Goal: Transaction & Acquisition: Purchase product/service

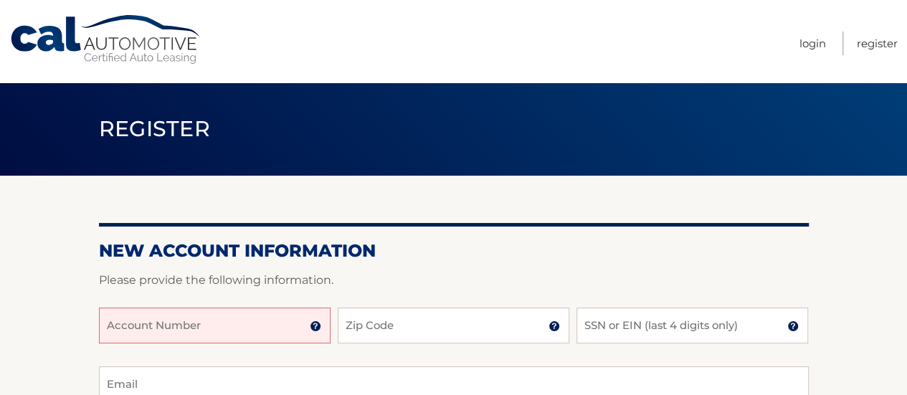
click at [252, 315] on input "Account Number" at bounding box center [215, 326] width 232 height 36
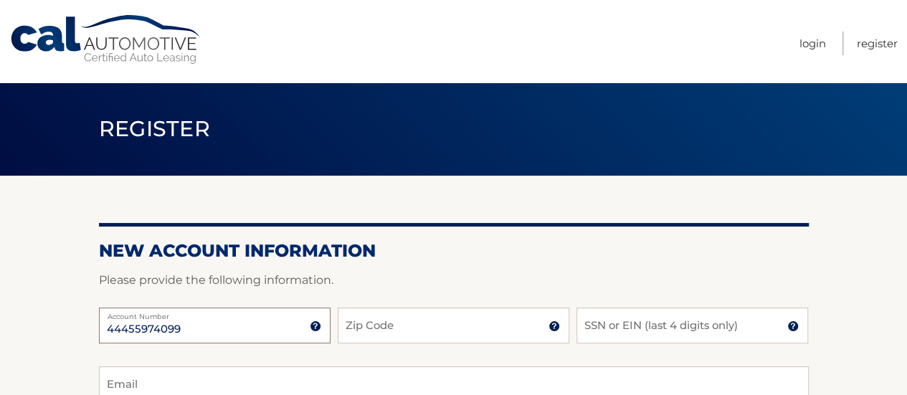
type input "44455974099"
click at [395, 321] on input "Zip Code" at bounding box center [454, 326] width 232 height 36
type input "10302"
click at [622, 323] on input "SSN or EIN (last 4 digits only)" at bounding box center [693, 326] width 232 height 36
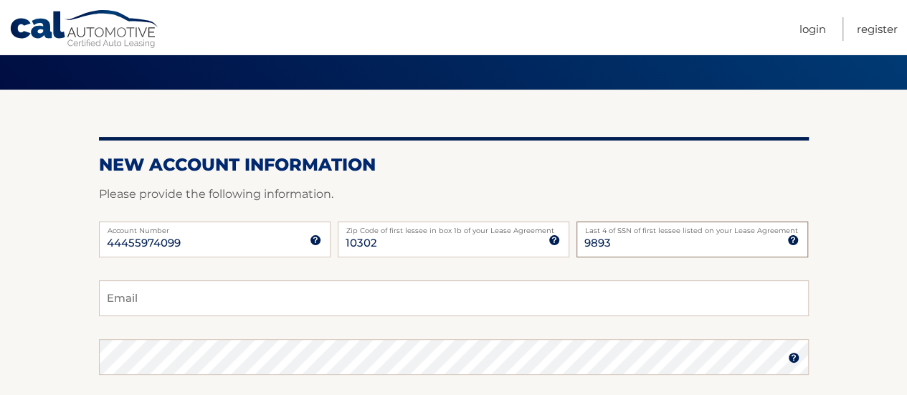
scroll to position [115, 0]
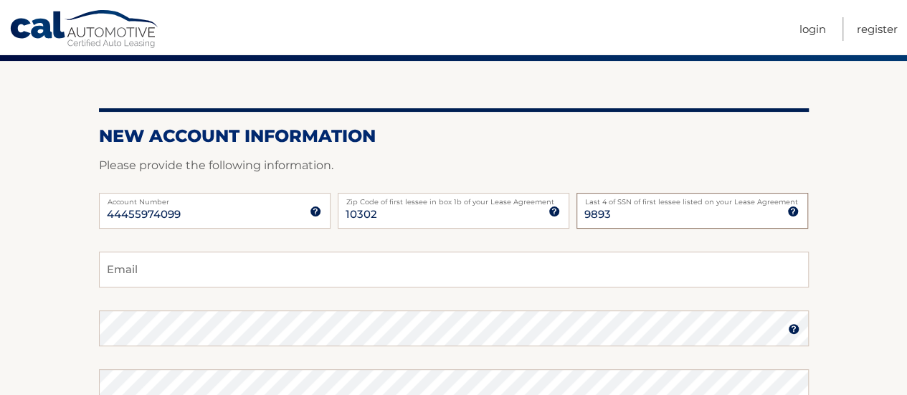
type input "9893"
click at [191, 270] on input "Email" at bounding box center [454, 270] width 710 height 36
type input "ganggreen024@gmail.com"
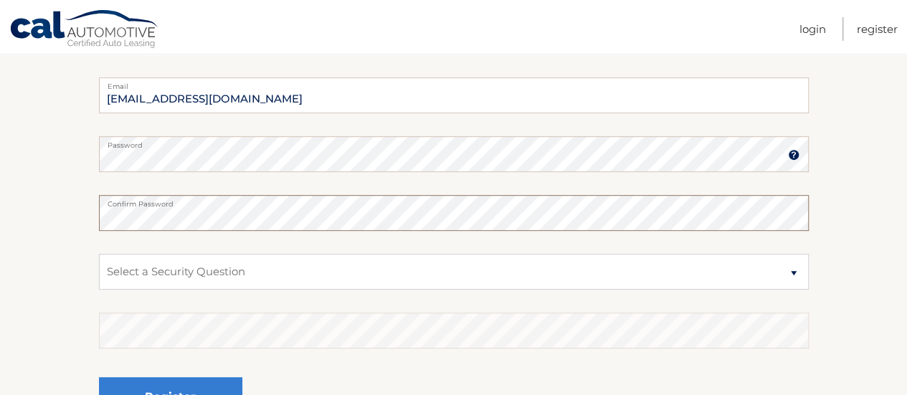
scroll to position [318, 0]
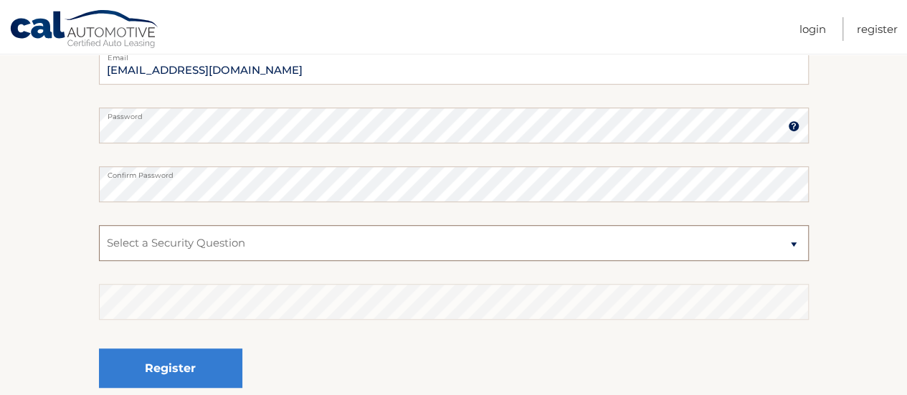
click at [790, 250] on select "Select a Security Question What was the name of your elementary school? What is…" at bounding box center [454, 243] width 710 height 36
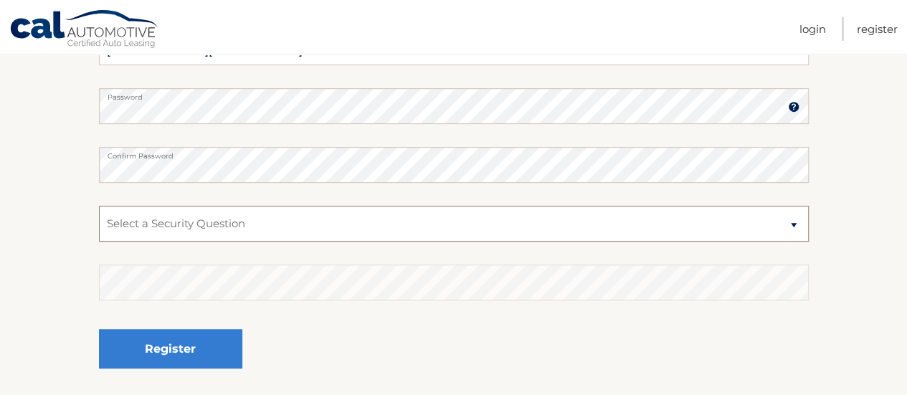
scroll to position [341, 0]
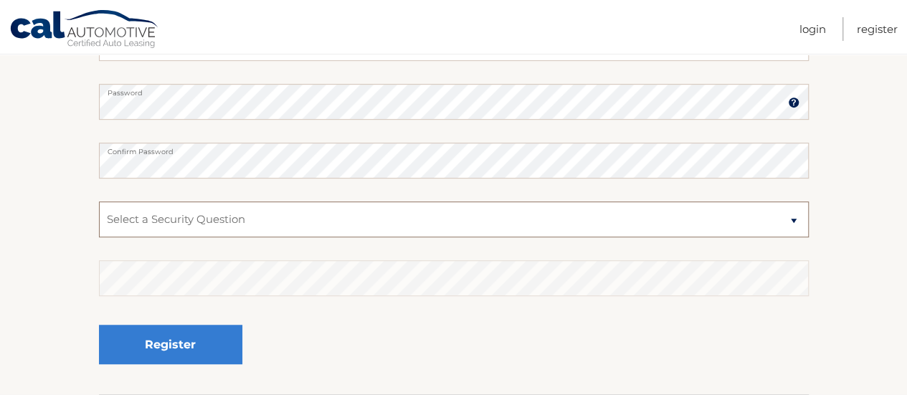
click at [234, 224] on select "Select a Security Question What was the name of your elementary school? What is…" at bounding box center [454, 220] width 710 height 36
click at [99, 202] on select "Select a Security Question What was the name of your elementary school? What is…" at bounding box center [454, 220] width 710 height 36
click at [795, 222] on select "Select a Security Question What was the name of your elementary school? What is…" at bounding box center [454, 220] width 710 height 36
select select "3"
click at [99, 202] on select "Select a Security Question What was the name of your elementary school? What is…" at bounding box center [454, 220] width 710 height 36
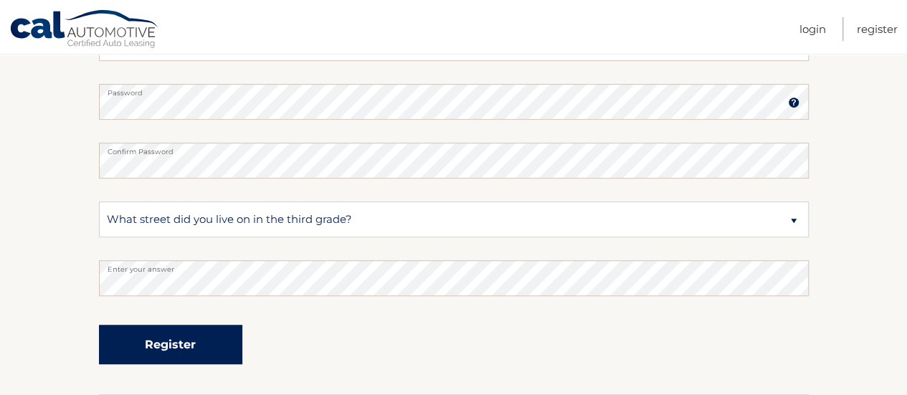
click at [192, 339] on button "Register" at bounding box center [170, 344] width 143 height 39
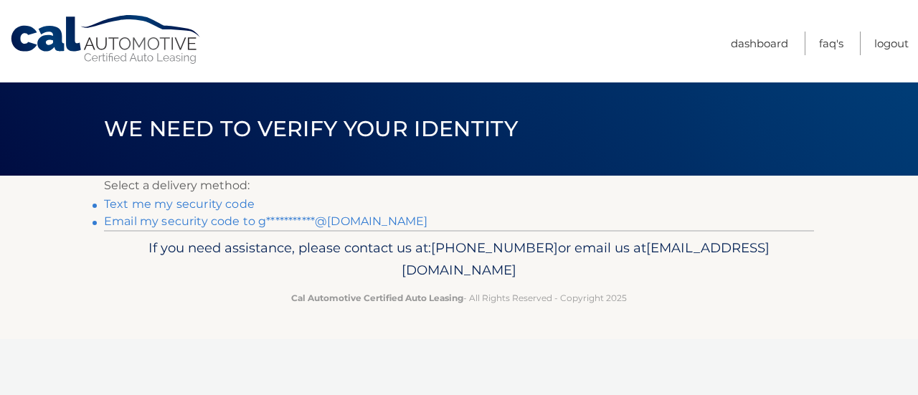
click at [184, 204] on link "Text me my security code" at bounding box center [179, 204] width 151 height 14
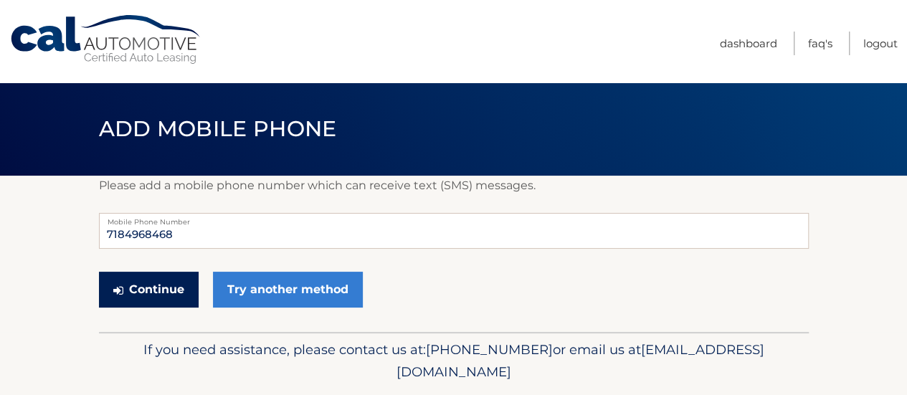
click at [166, 289] on button "Continue" at bounding box center [149, 290] width 100 height 36
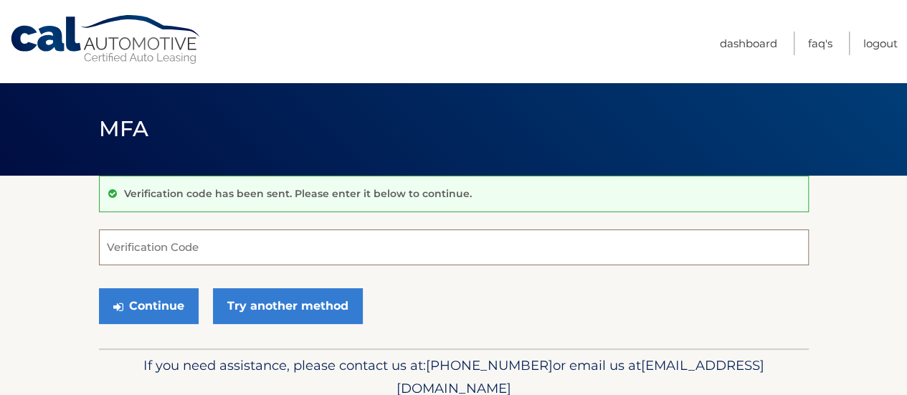
click at [172, 250] on input "Verification Code" at bounding box center [454, 247] width 710 height 36
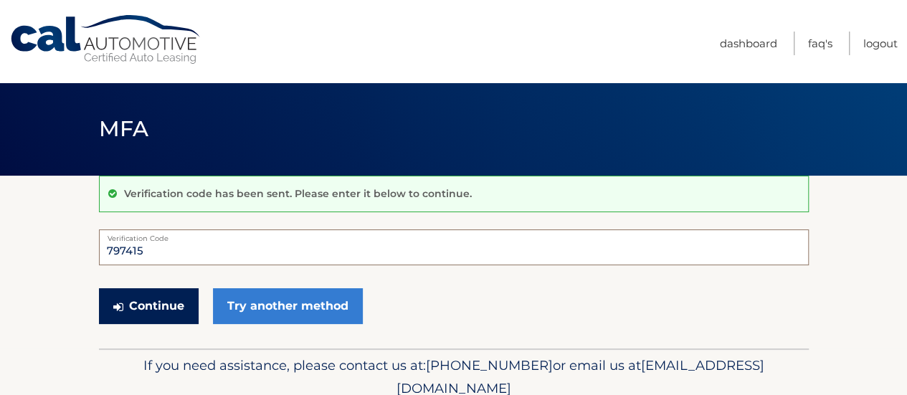
type input "797415"
click at [158, 311] on button "Continue" at bounding box center [149, 306] width 100 height 36
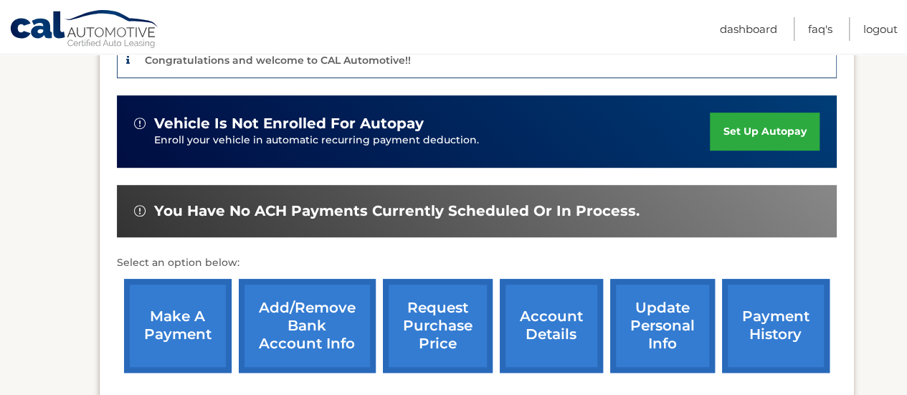
scroll to position [402, 0]
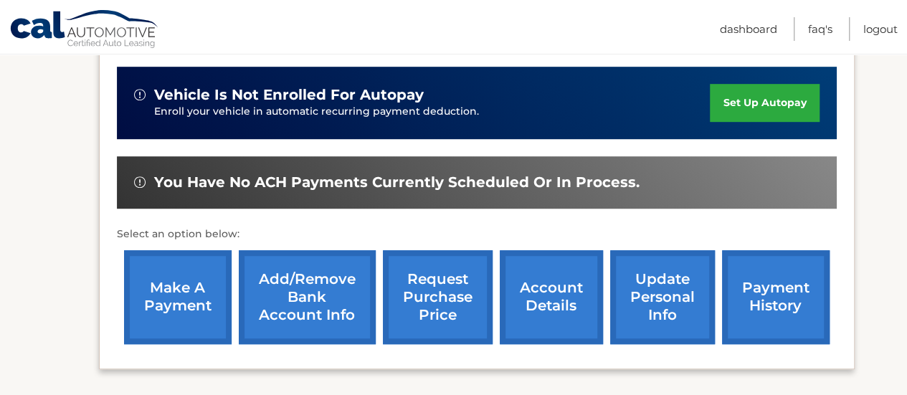
click at [763, 290] on link "payment history" at bounding box center [776, 297] width 108 height 94
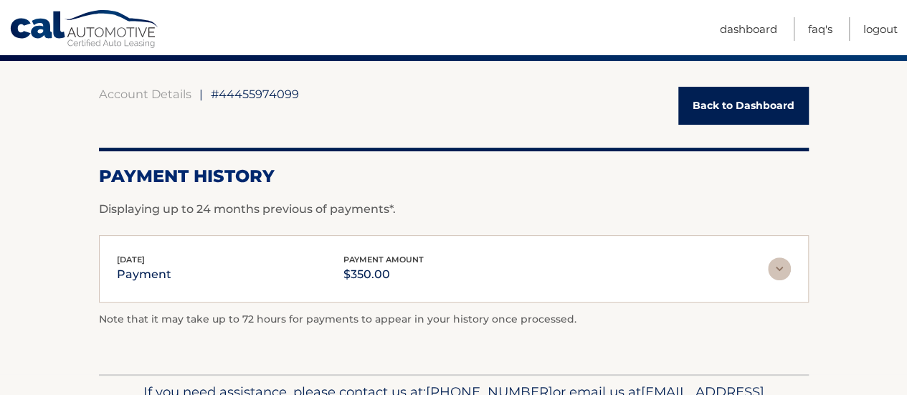
scroll to position [143, 0]
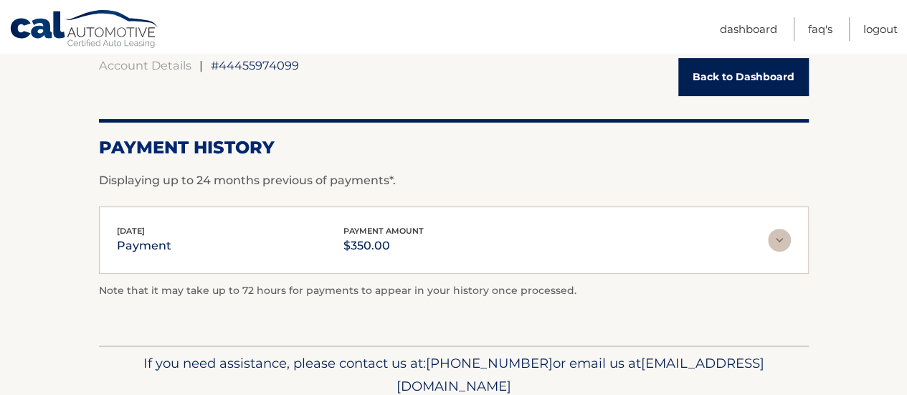
click at [746, 72] on link "Back to Dashboard" at bounding box center [743, 77] width 131 height 38
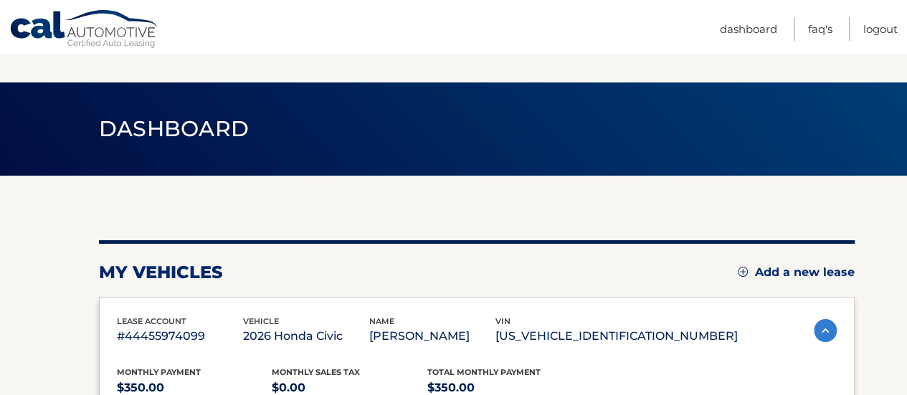
scroll to position [346, 0]
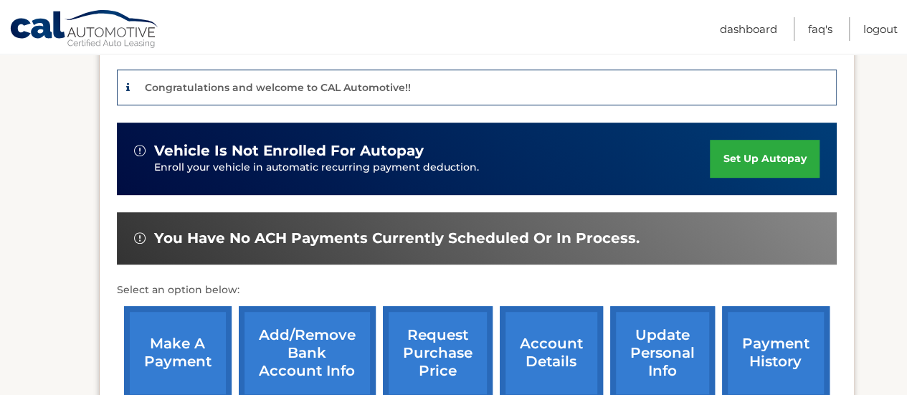
click at [158, 342] on link "make a payment" at bounding box center [178, 353] width 108 height 94
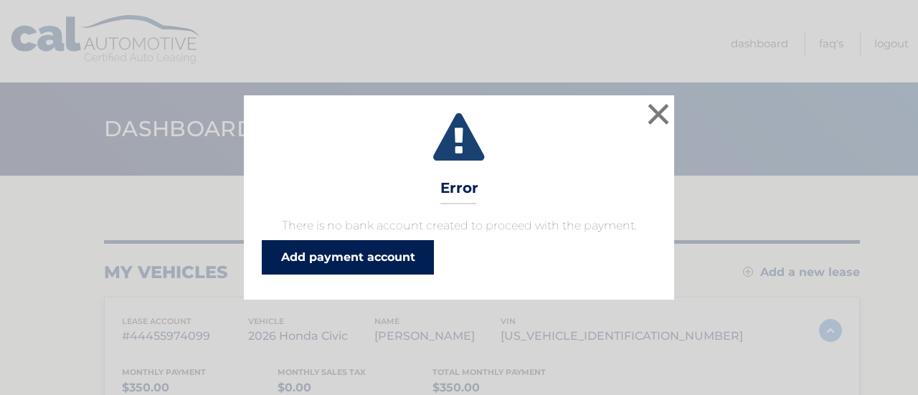
click at [357, 256] on link "Add payment account" at bounding box center [348, 257] width 172 height 34
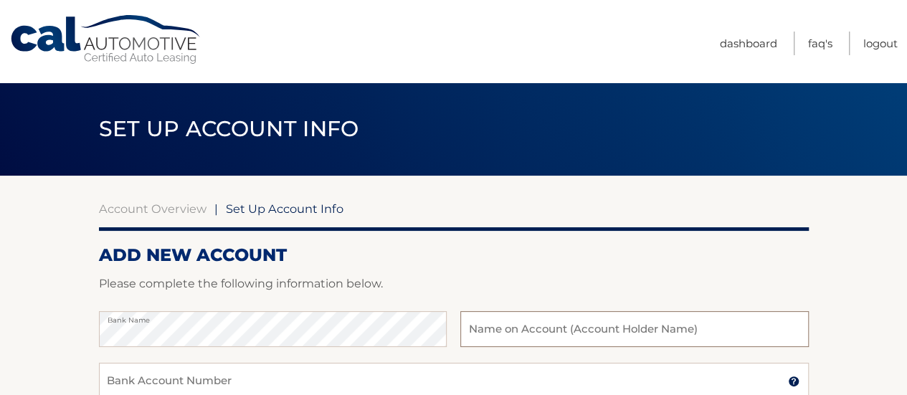
click at [532, 332] on input "text" at bounding box center [634, 329] width 348 height 36
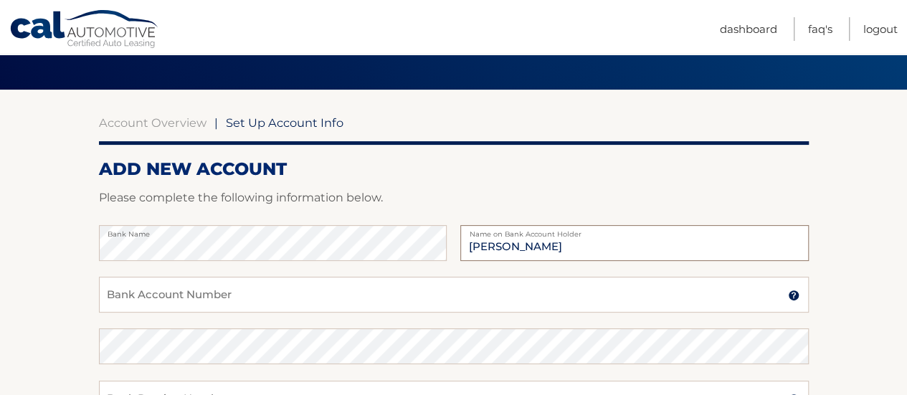
scroll to position [115, 0]
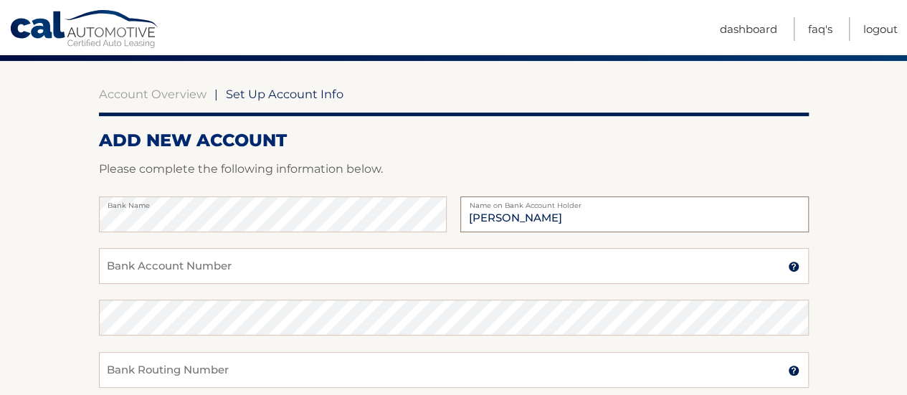
type input "[PERSON_NAME]"
click at [247, 269] on input "Bank Account Number" at bounding box center [454, 266] width 710 height 36
type input "4425247007"
click at [211, 369] on input "Bank Routing Number" at bounding box center [454, 370] width 710 height 36
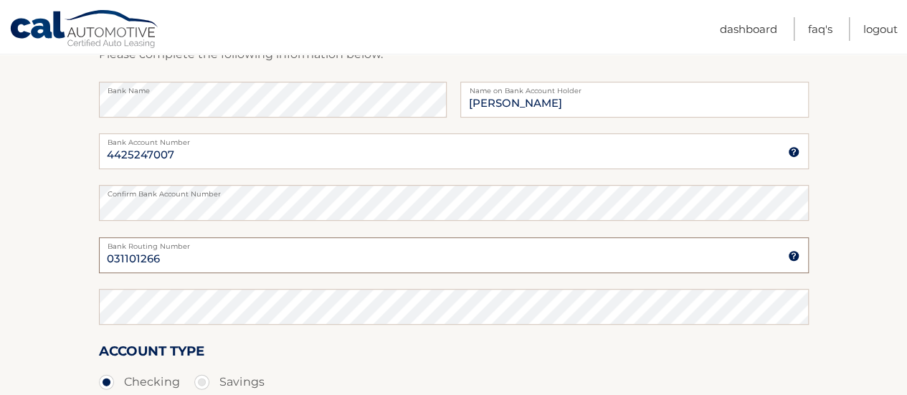
scroll to position [258, 0]
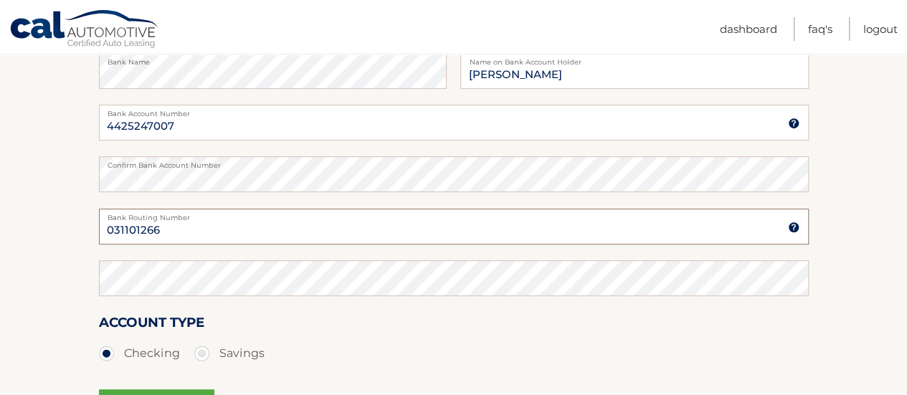
type input "031101266"
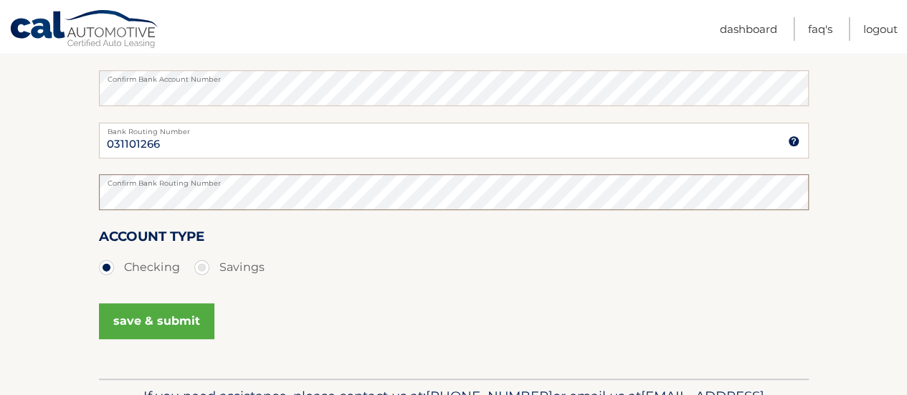
scroll to position [402, 0]
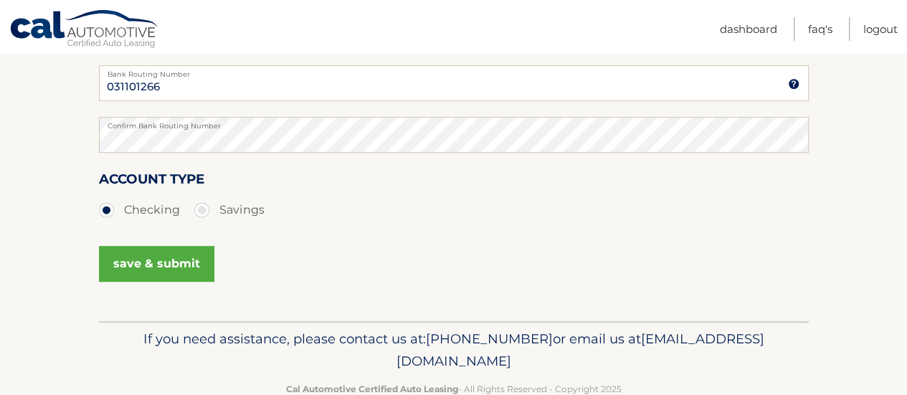
click at [142, 260] on button "save & submit" at bounding box center [156, 264] width 115 height 36
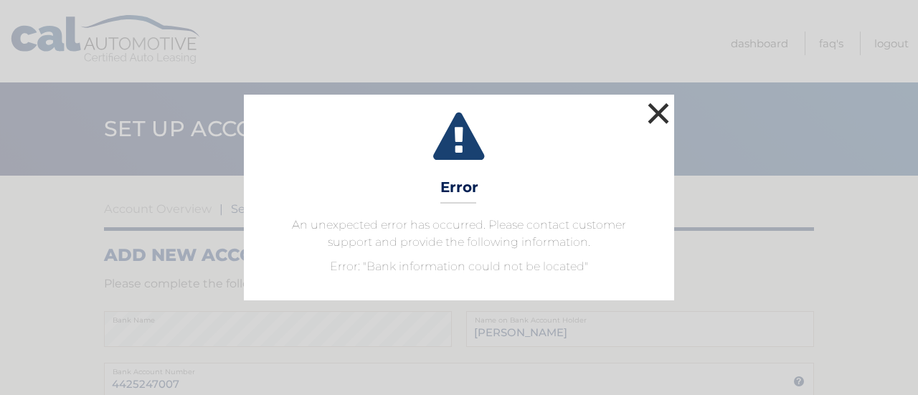
click at [660, 123] on button "×" at bounding box center [658, 113] width 29 height 29
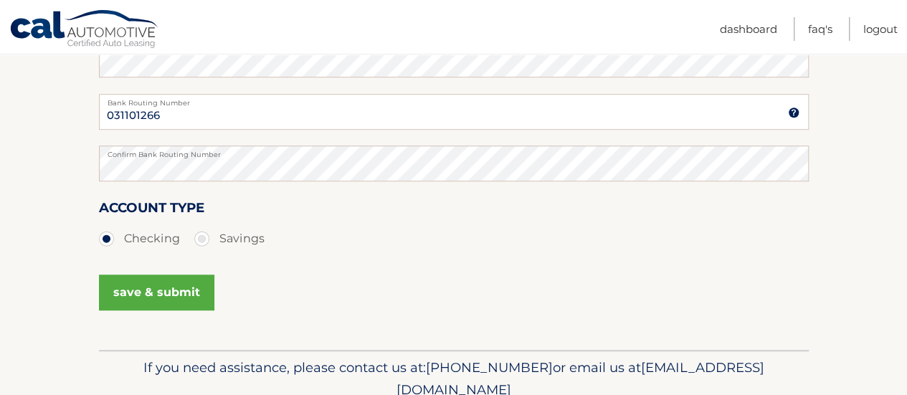
scroll to position [402, 0]
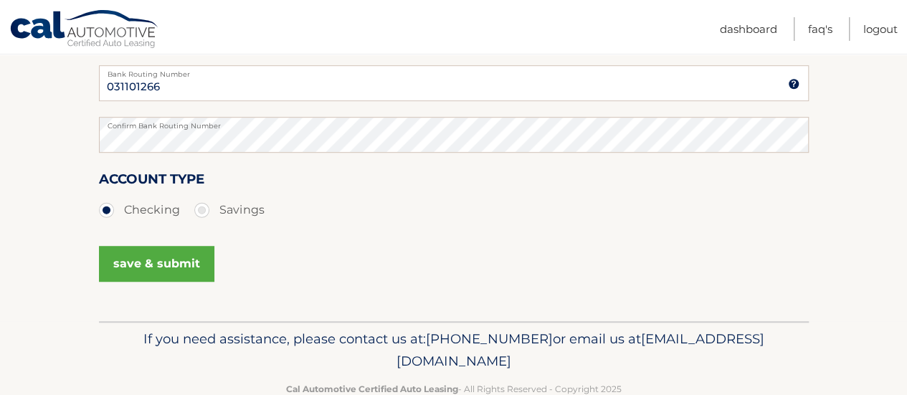
click at [169, 261] on button "save & submit" at bounding box center [156, 264] width 115 height 36
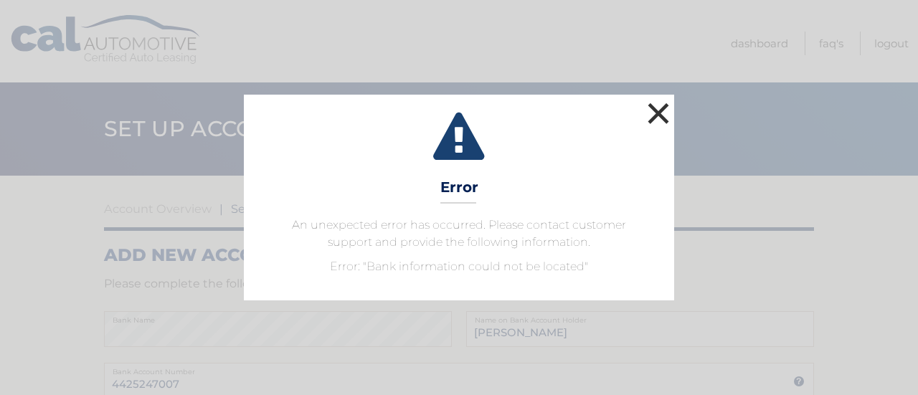
click at [660, 111] on button "×" at bounding box center [658, 113] width 29 height 29
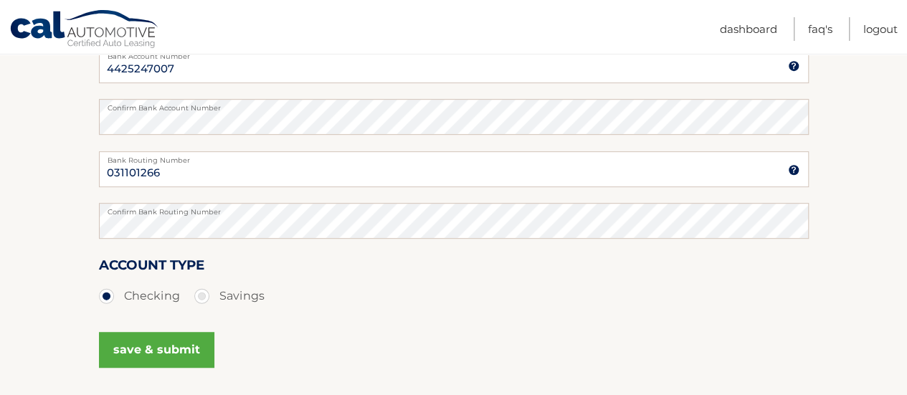
scroll to position [373, 0]
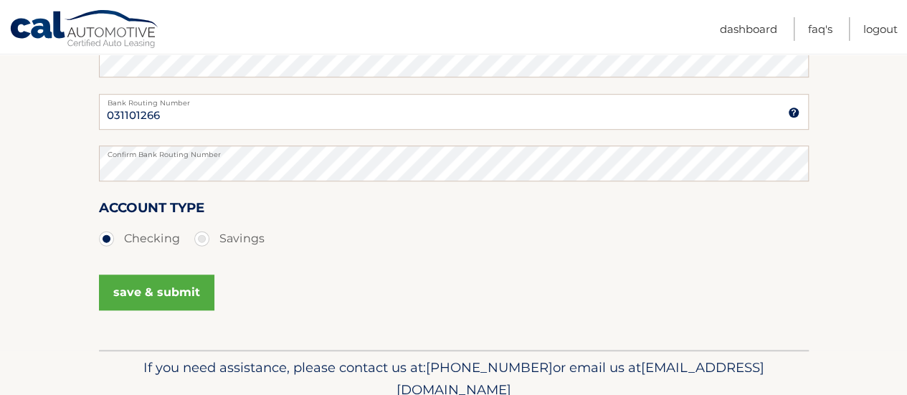
click at [163, 289] on button "save & submit" at bounding box center [156, 293] width 115 height 36
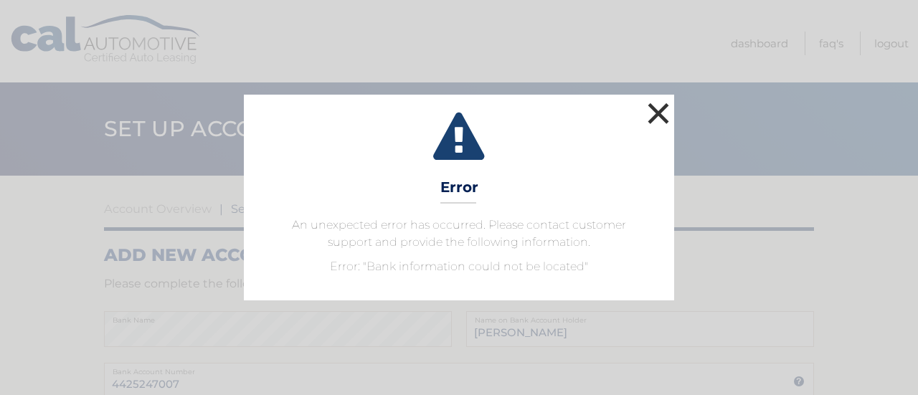
click at [658, 111] on button "×" at bounding box center [658, 113] width 29 height 29
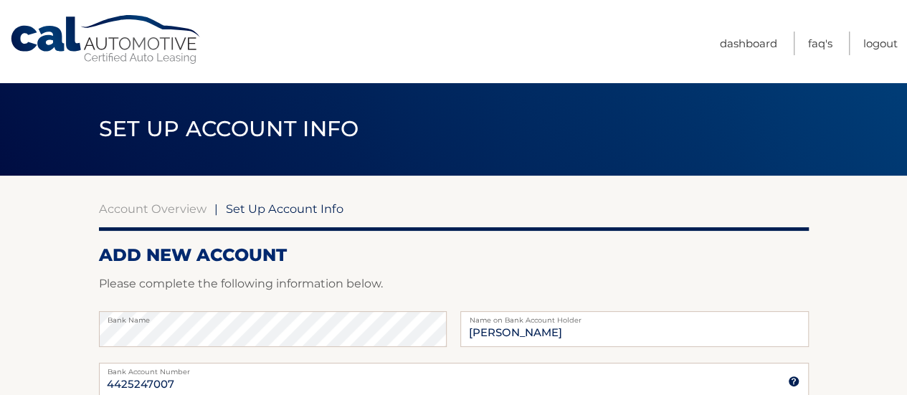
click at [291, 213] on span "Set Up Account Info" at bounding box center [285, 209] width 118 height 14
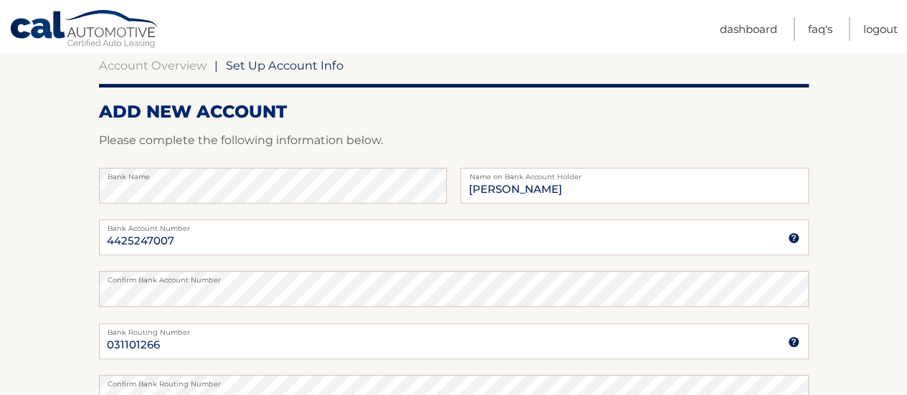
scroll to position [172, 0]
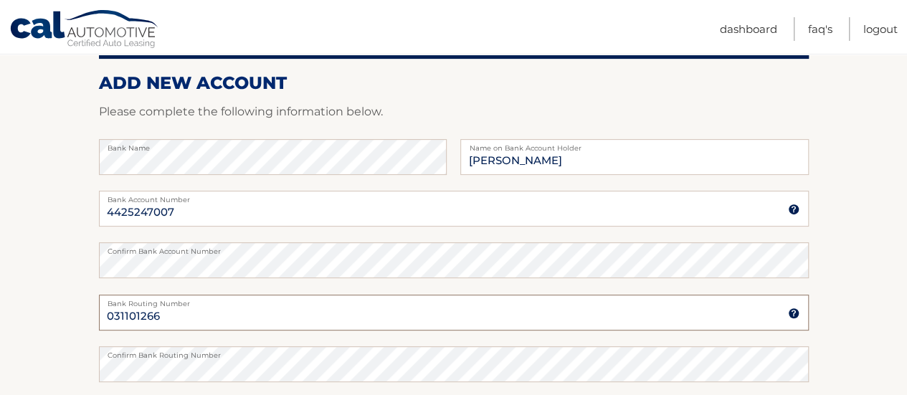
click at [117, 316] on input "031101266" at bounding box center [454, 313] width 710 height 36
type input "31101266"
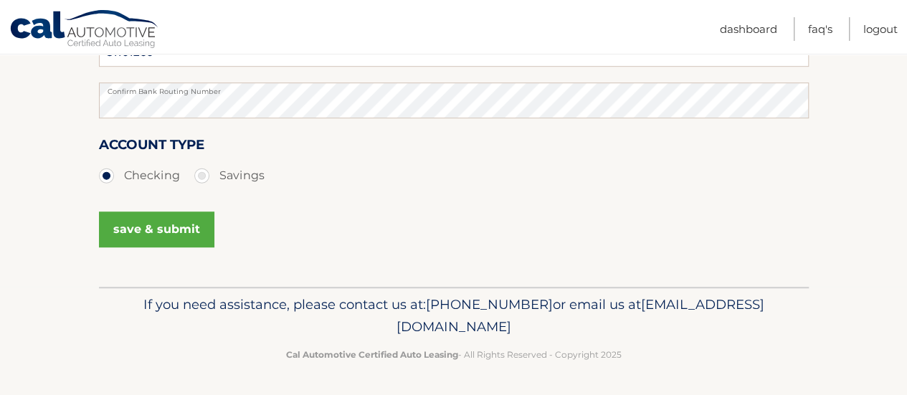
click at [156, 234] on button "save & submit" at bounding box center [156, 230] width 115 height 36
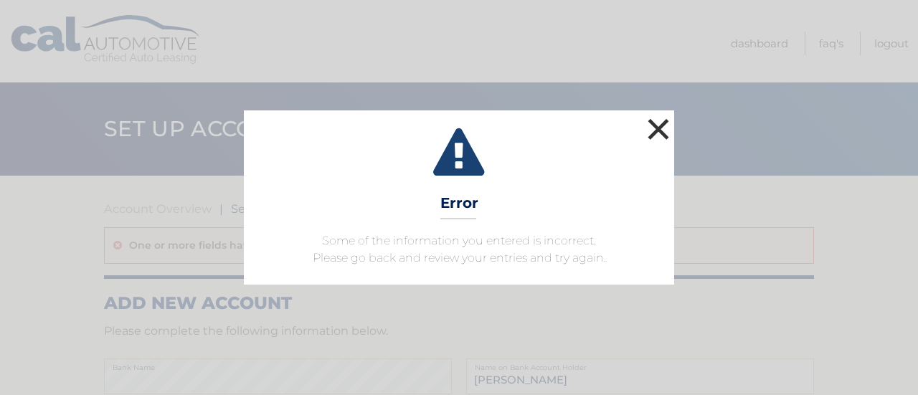
click at [663, 128] on button "×" at bounding box center [658, 129] width 29 height 29
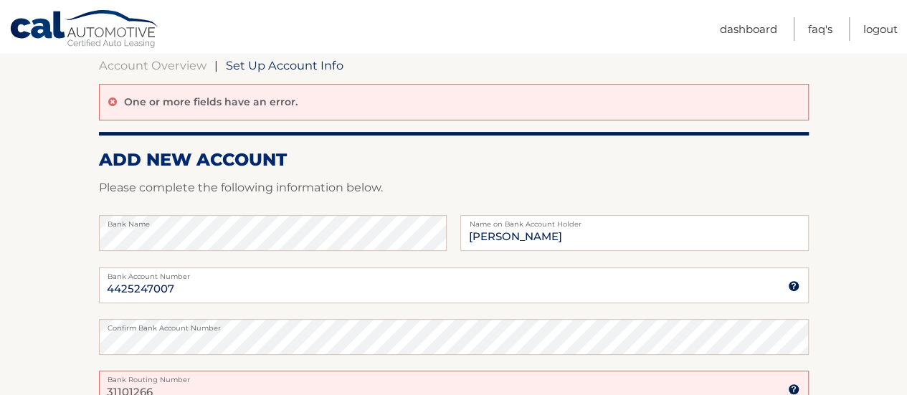
scroll to position [172, 0]
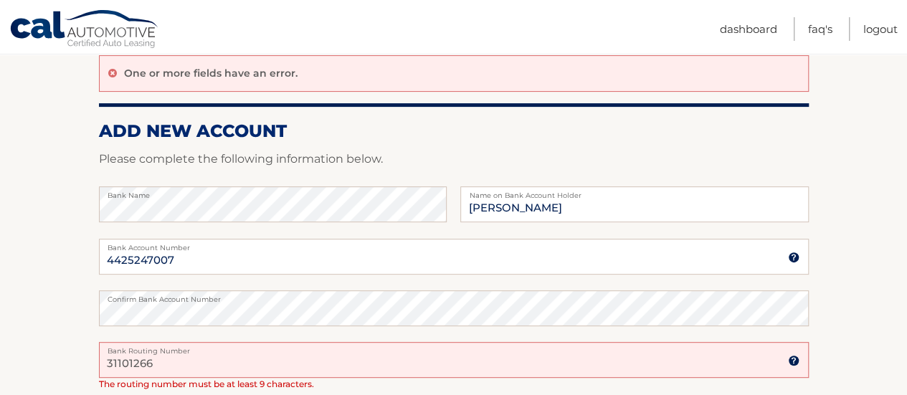
drag, startPoint x: 158, startPoint y: 364, endPoint x: 35, endPoint y: 360, distance: 122.7
click at [35, 360] on section "Account Overview | Set Up Account Info One or more fields have an error. ADD NE…" at bounding box center [453, 307] width 907 height 607
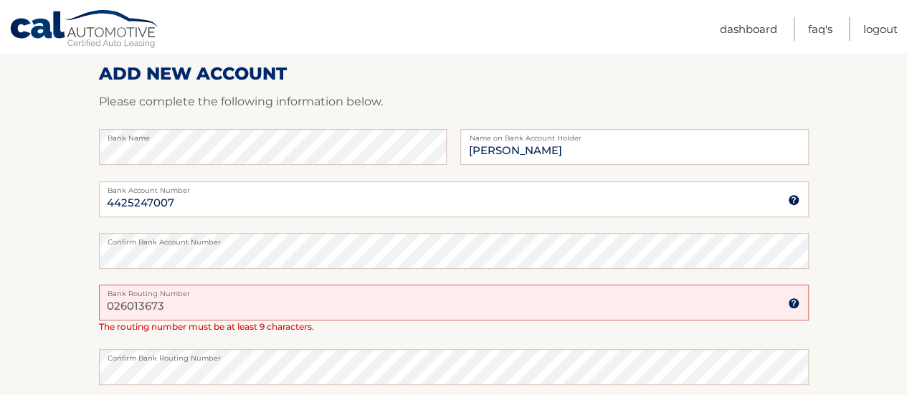
scroll to position [258, 0]
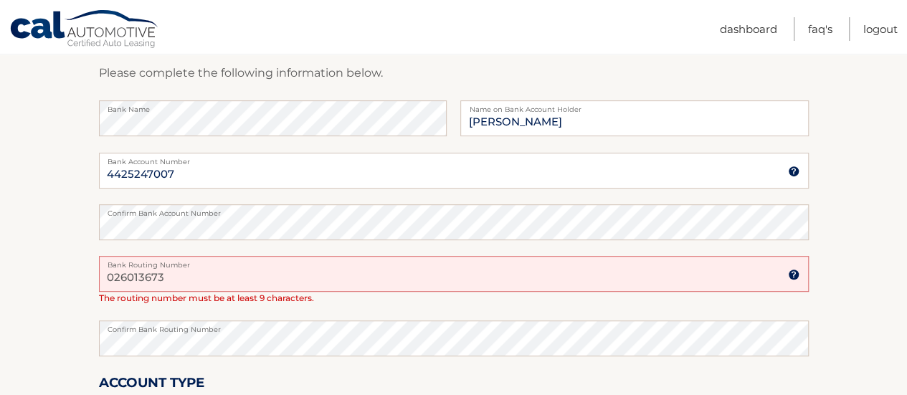
type input "026013673"
click at [93, 349] on section "Account Overview | Set Up Account Info One or more fields have an error. ADD NE…" at bounding box center [453, 221] width 907 height 607
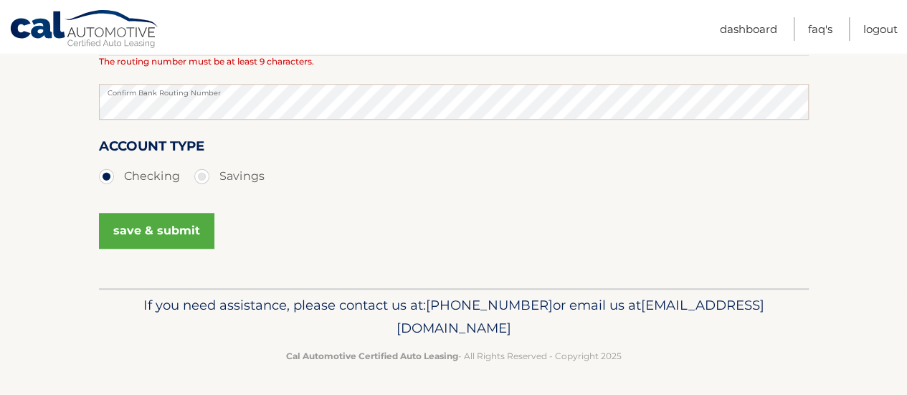
click at [150, 221] on button "save & submit" at bounding box center [156, 231] width 115 height 36
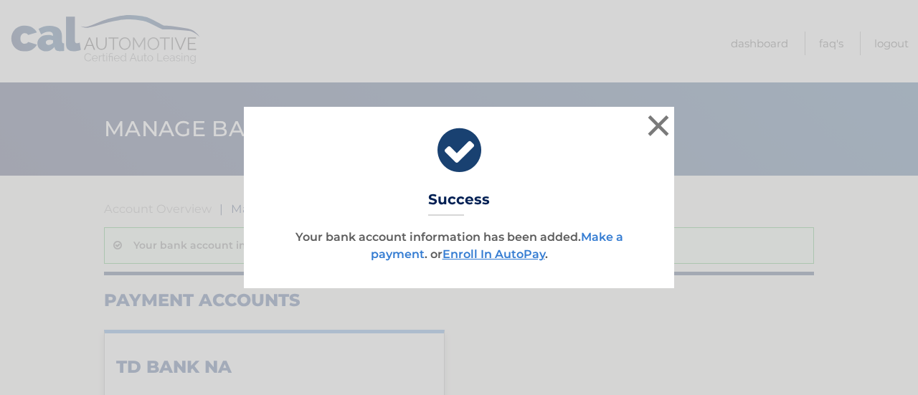
click at [402, 250] on link "Make a payment" at bounding box center [497, 245] width 252 height 31
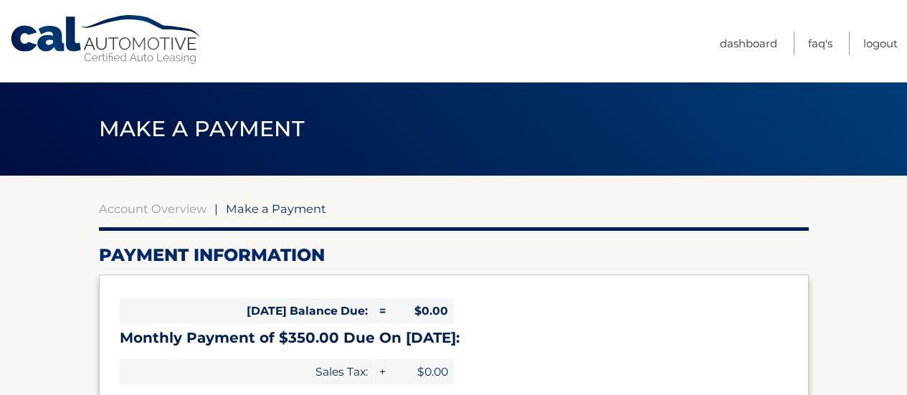
select select "ZDEwNzcyY2QtZDFiNy00OTg2LWJlYTYtNzhkOWVhZDM1MDMw"
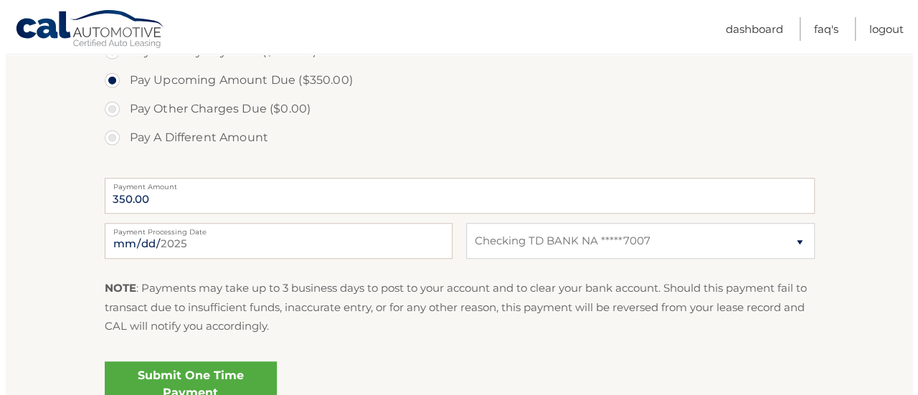
scroll to position [516, 0]
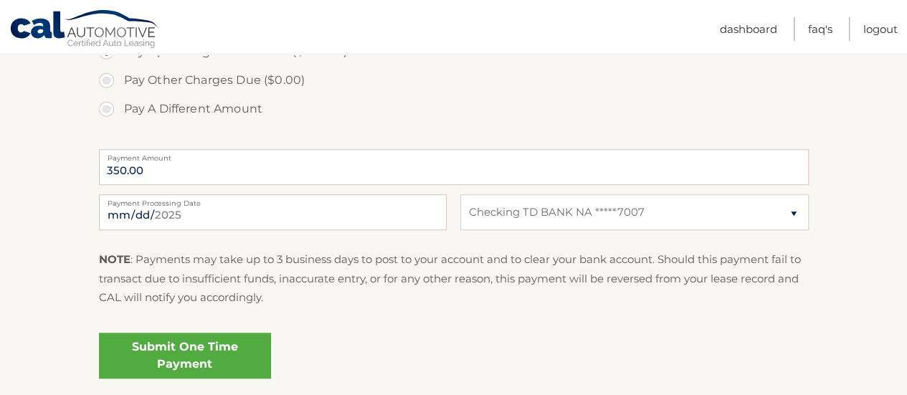
click at [163, 359] on link "Submit One Time Payment" at bounding box center [185, 356] width 172 height 46
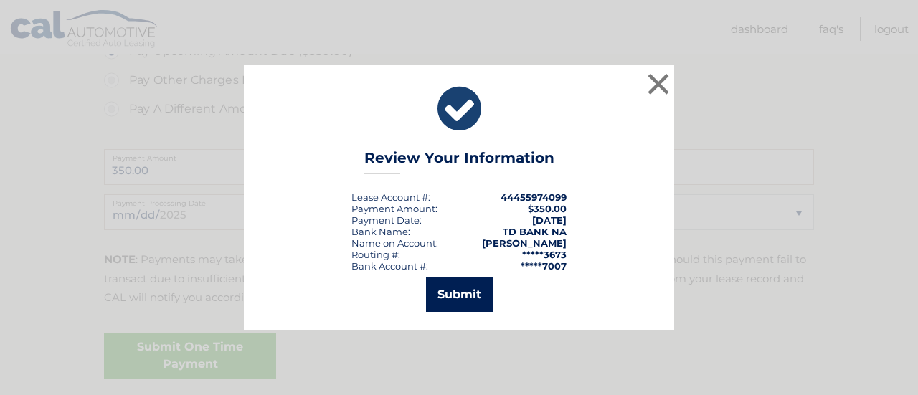
click at [469, 305] on button "Submit" at bounding box center [459, 295] width 67 height 34
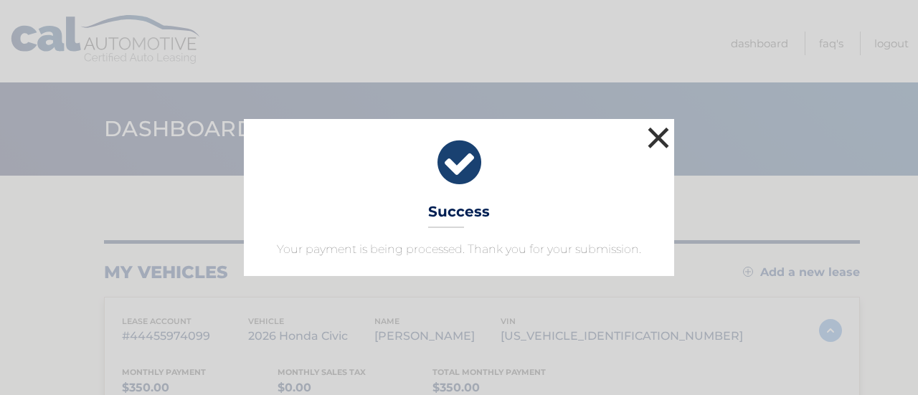
click at [656, 138] on button "×" at bounding box center [658, 137] width 29 height 29
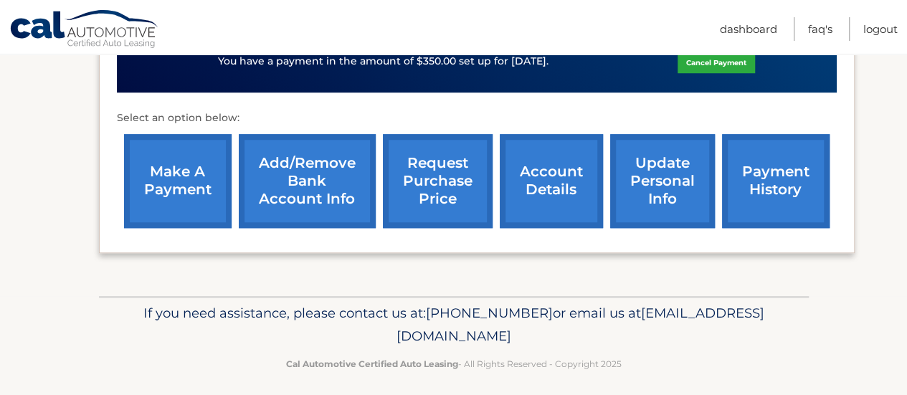
scroll to position [552, 0]
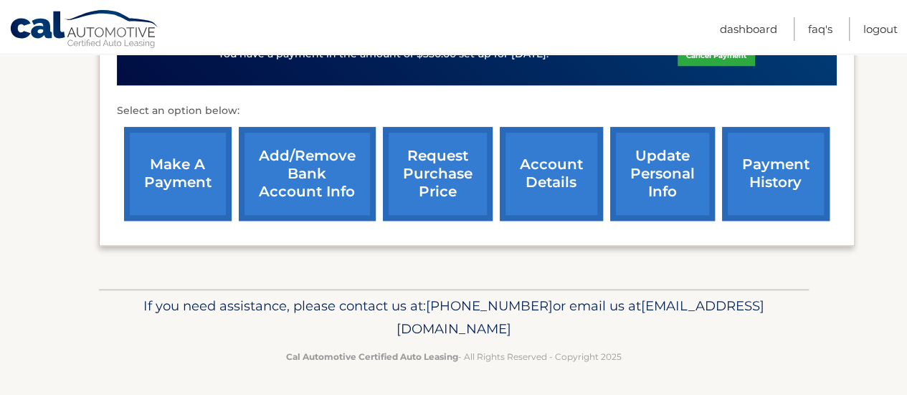
click at [783, 179] on link "payment history" at bounding box center [776, 174] width 108 height 94
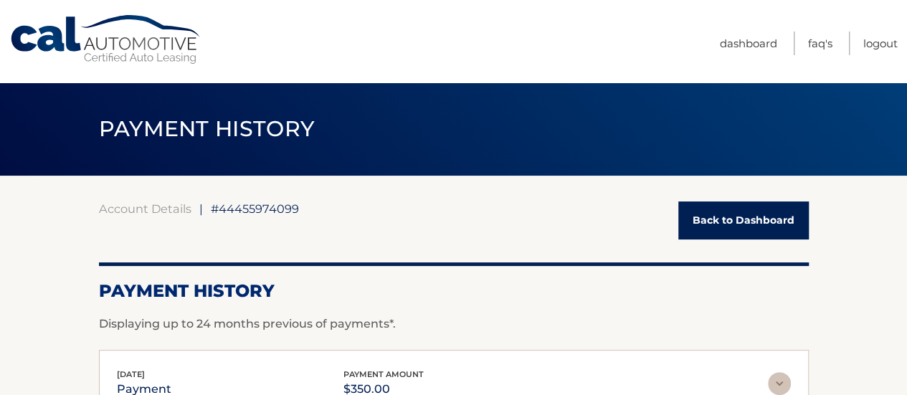
click at [733, 233] on link "Back to Dashboard" at bounding box center [743, 221] width 131 height 38
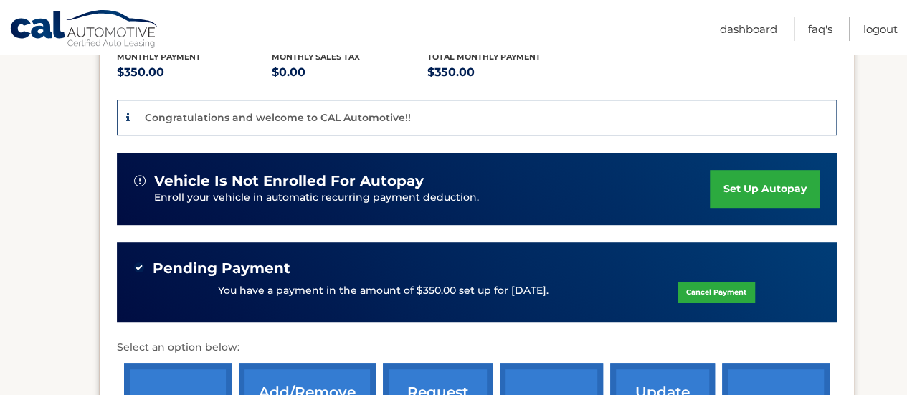
scroll to position [344, 0]
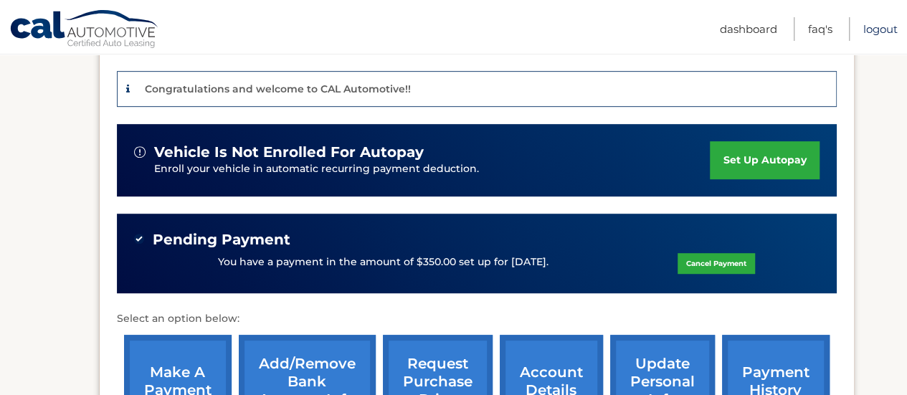
click at [883, 27] on link "Logout" at bounding box center [880, 29] width 34 height 24
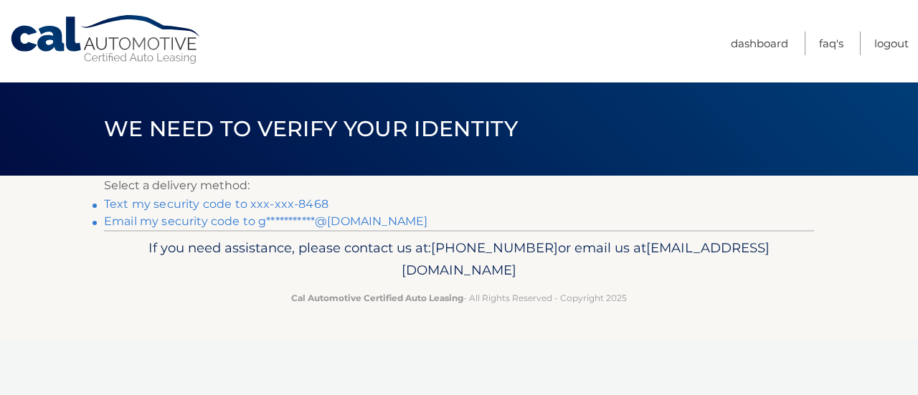
click at [174, 204] on link "Text my security code to xxx-xxx-8468" at bounding box center [216, 204] width 224 height 14
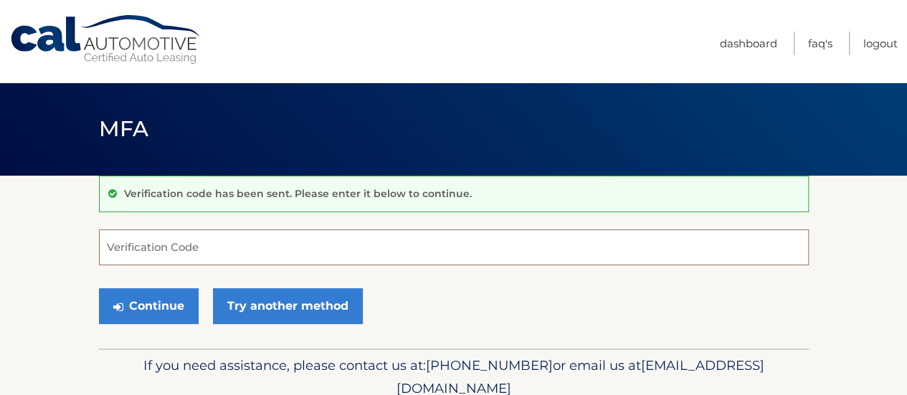
click at [152, 247] on input "Verification Code" at bounding box center [454, 247] width 710 height 36
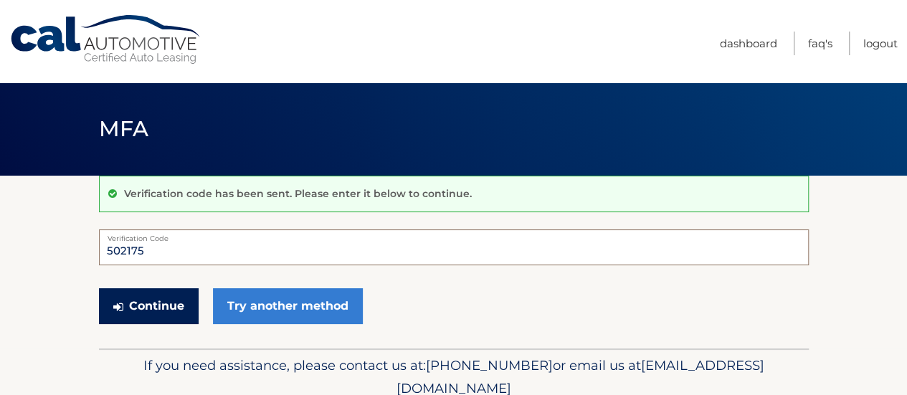
type input "502175"
click at [143, 302] on button "Continue" at bounding box center [149, 306] width 100 height 36
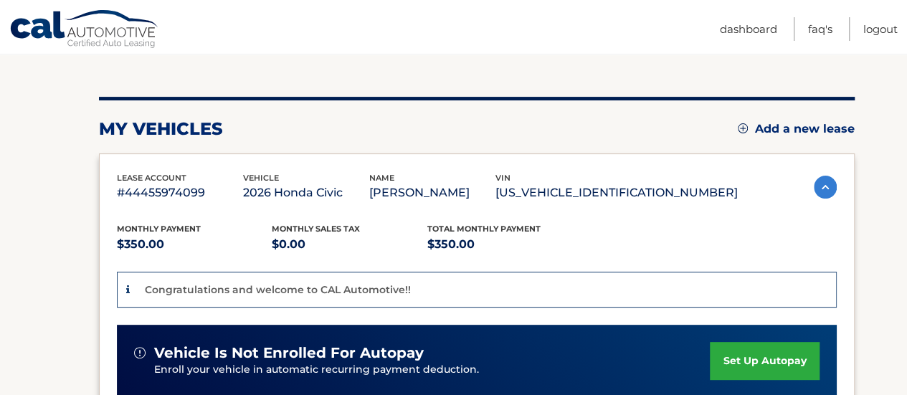
scroll to position [172, 0]
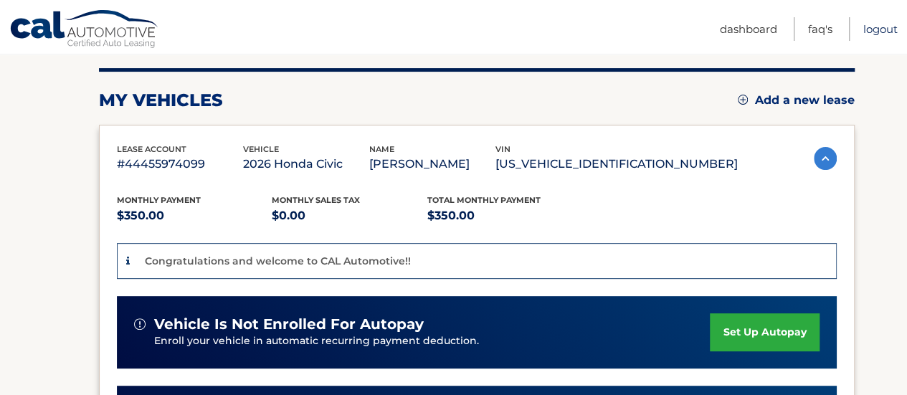
click at [878, 29] on link "Logout" at bounding box center [880, 29] width 34 height 24
